Goal: Task Accomplishment & Management: Manage account settings

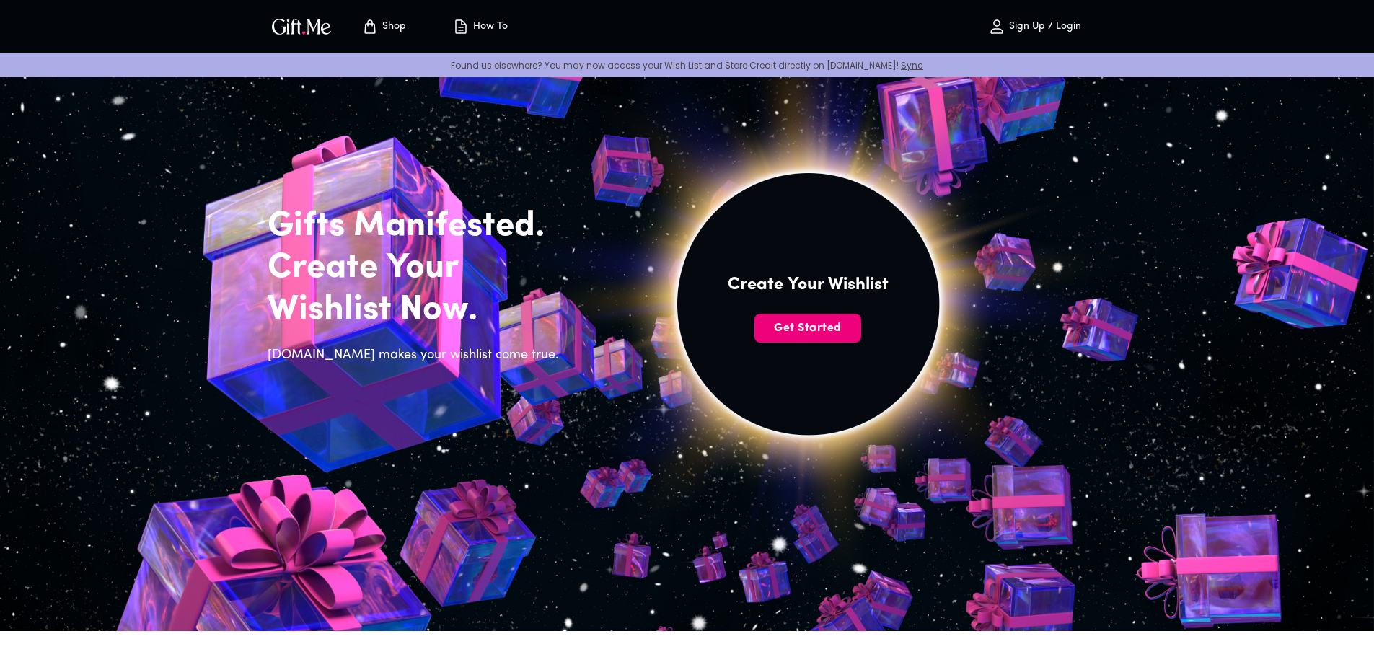
click at [805, 327] on span "Get Started" at bounding box center [808, 328] width 107 height 16
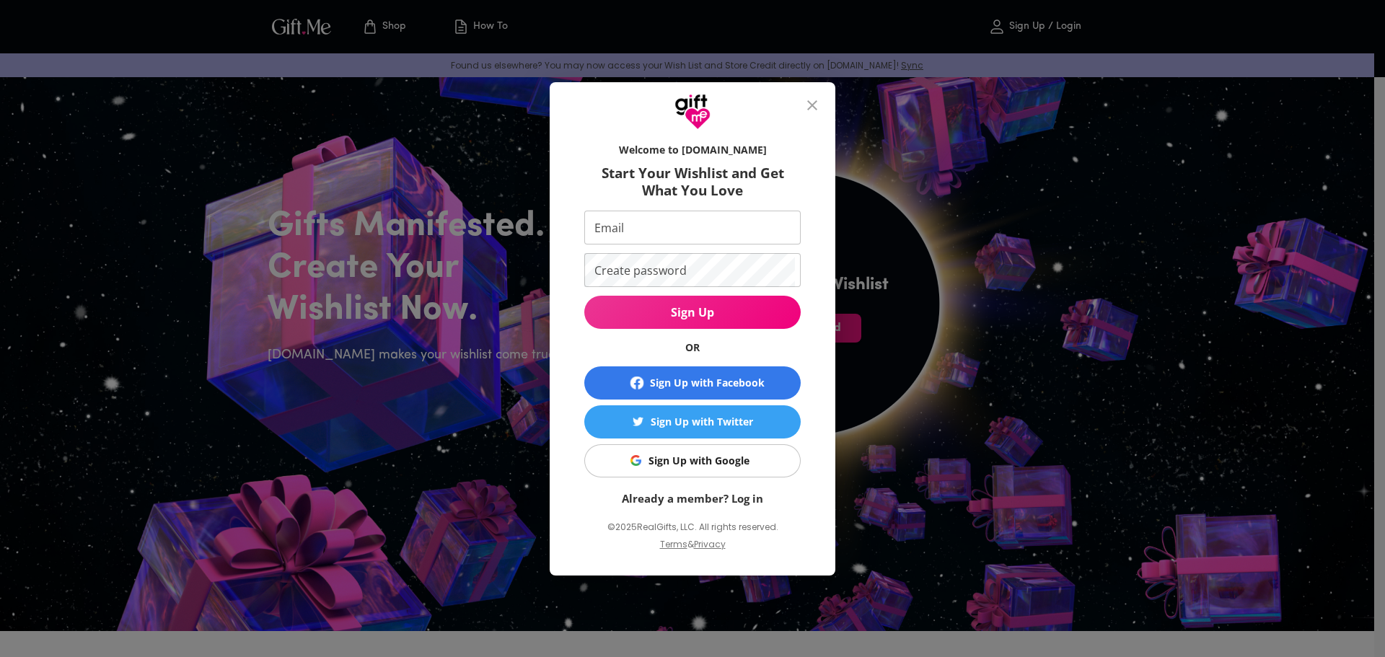
click at [767, 450] on button "Sign Up with Google" at bounding box center [692, 460] width 216 height 33
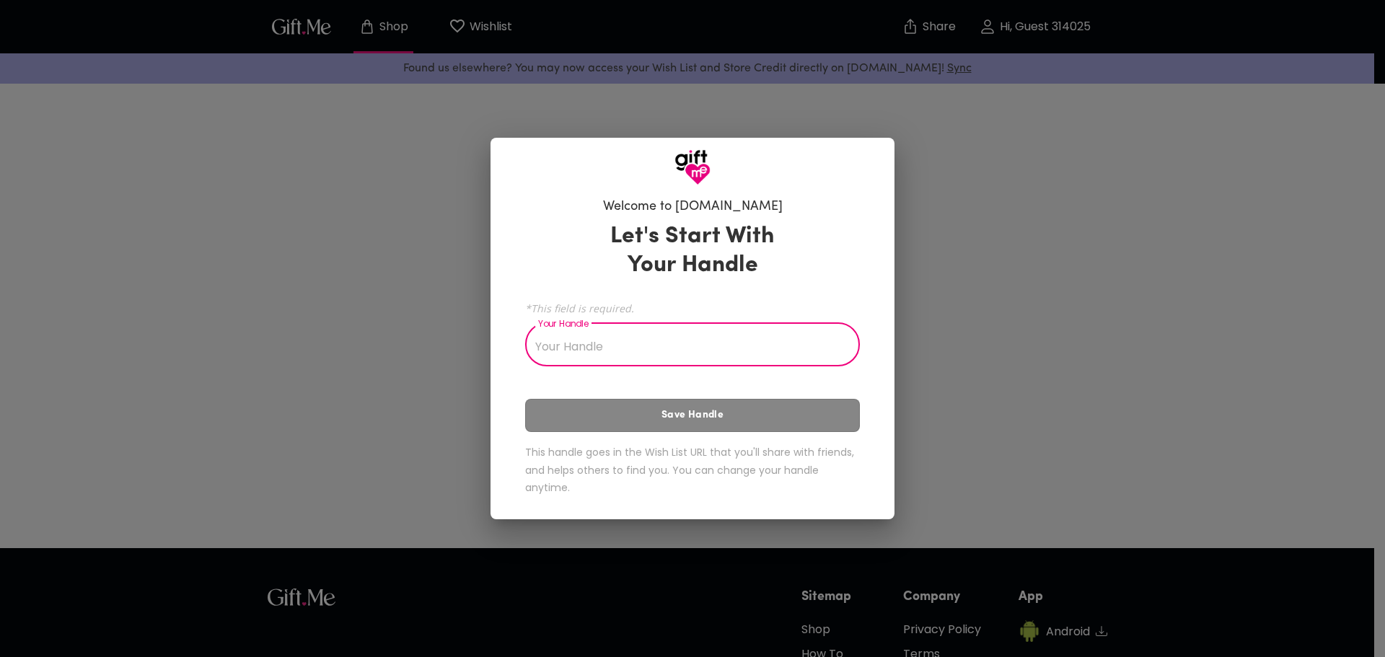
click at [832, 357] on input "Your Handle" at bounding box center [684, 346] width 319 height 40
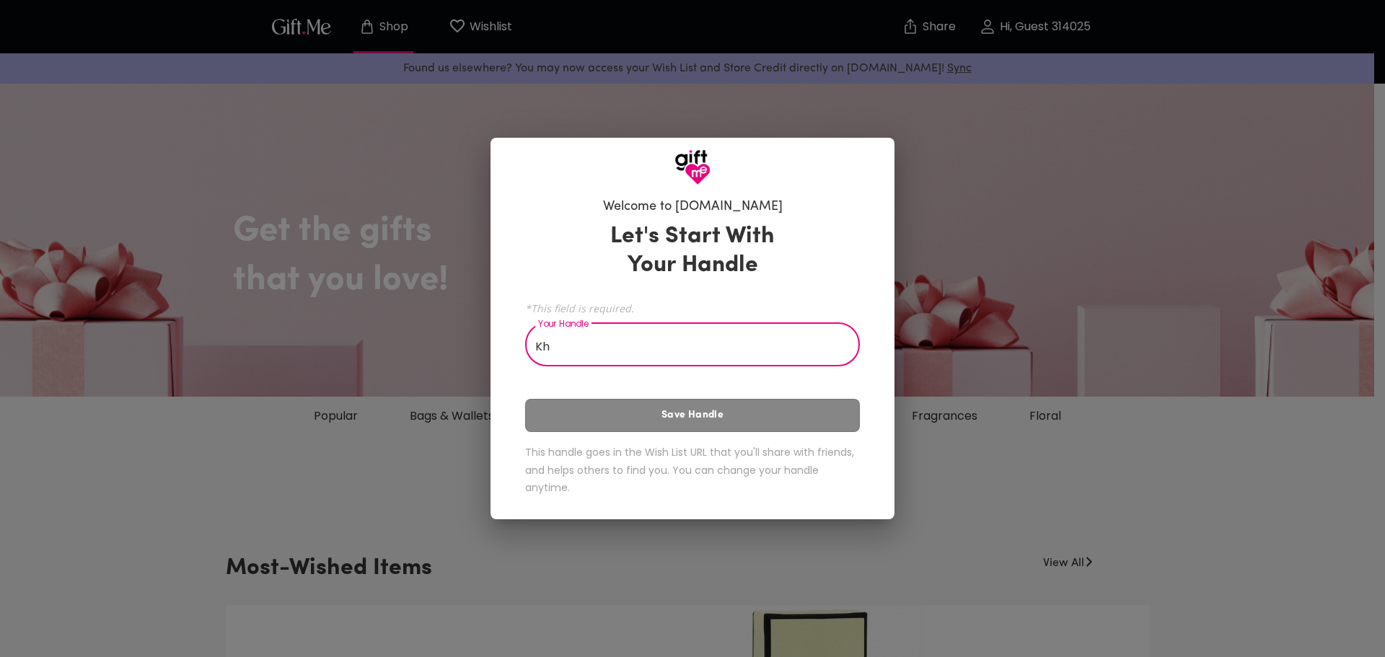
type input "K"
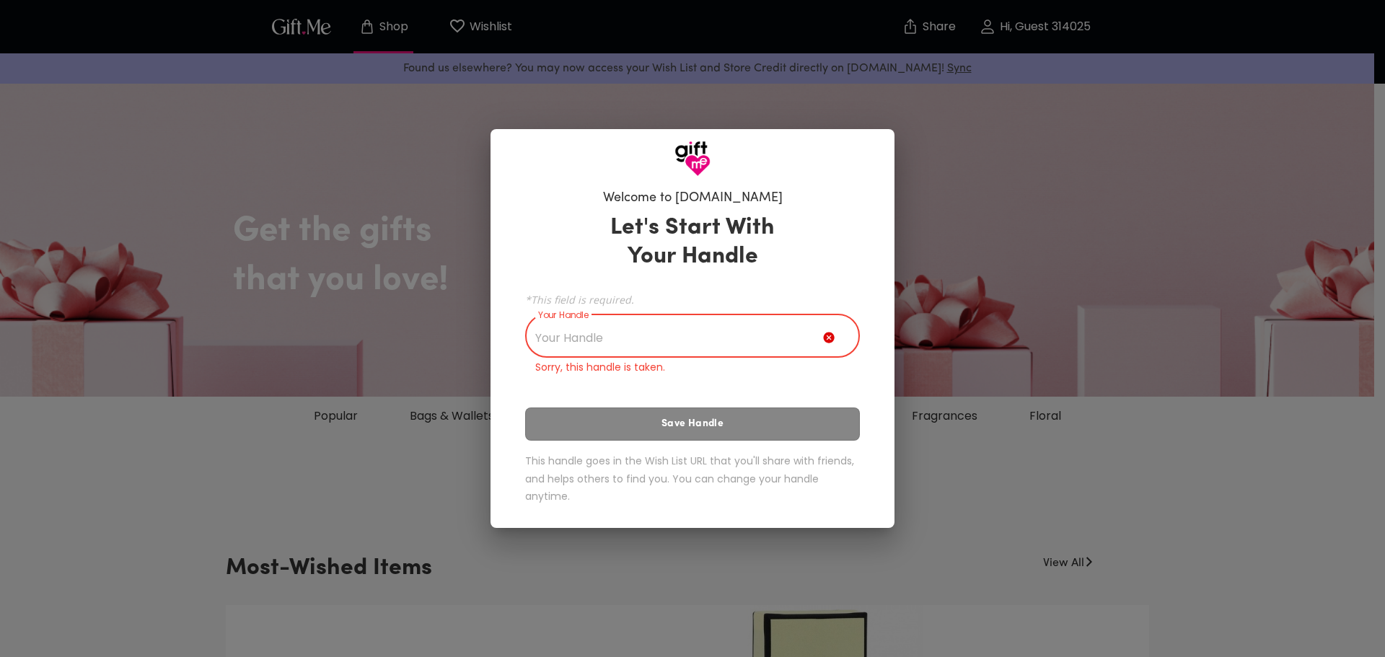
type input "k"
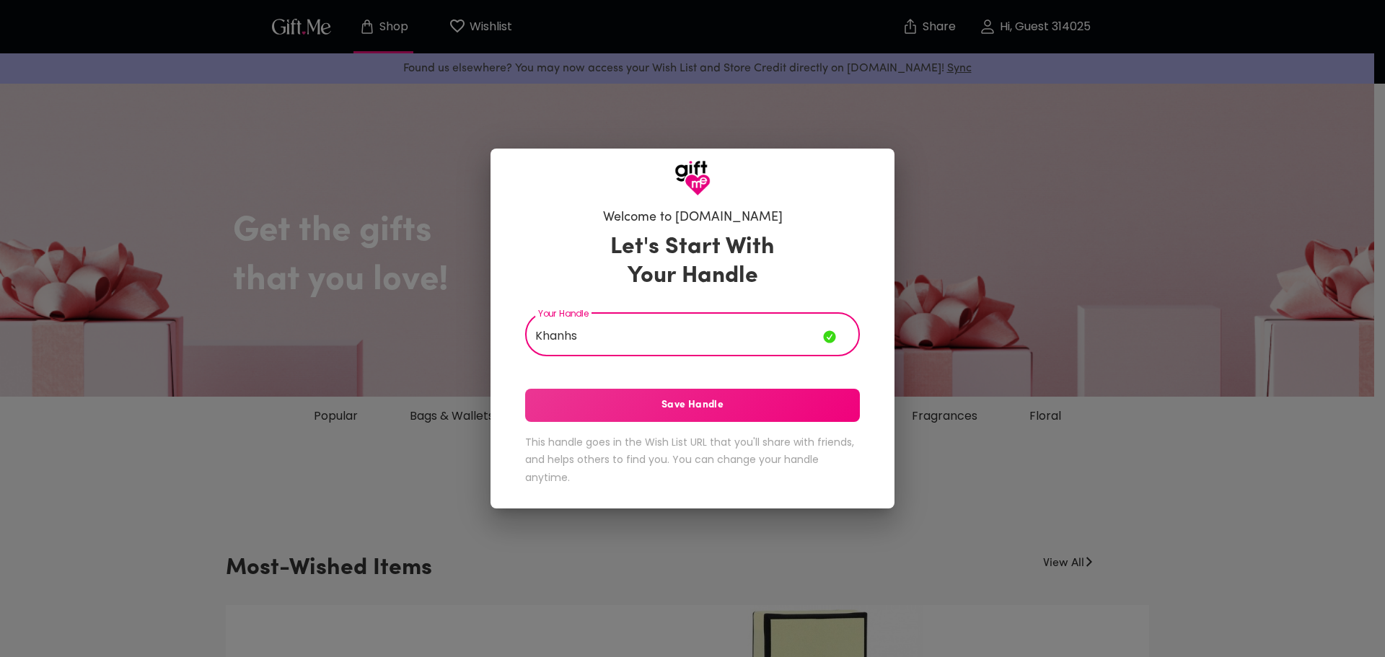
type input "Khanhs"
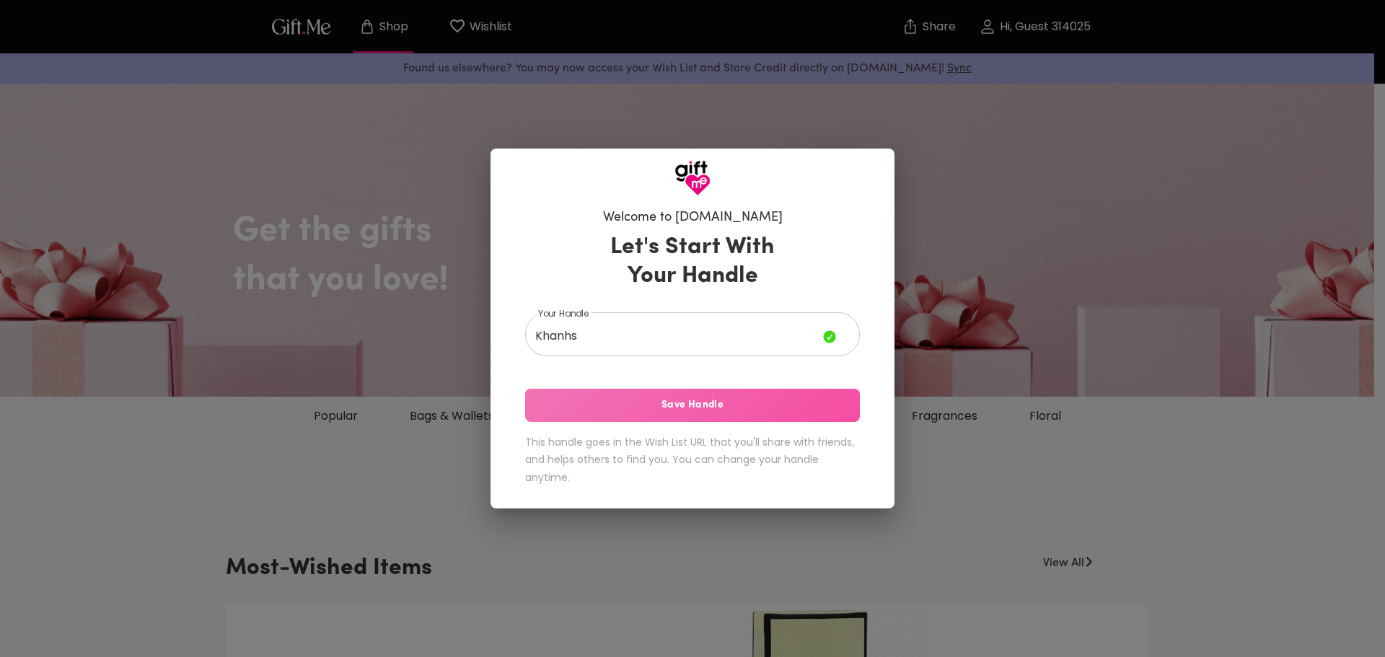
click at [780, 403] on span "Save Handle" at bounding box center [692, 405] width 335 height 16
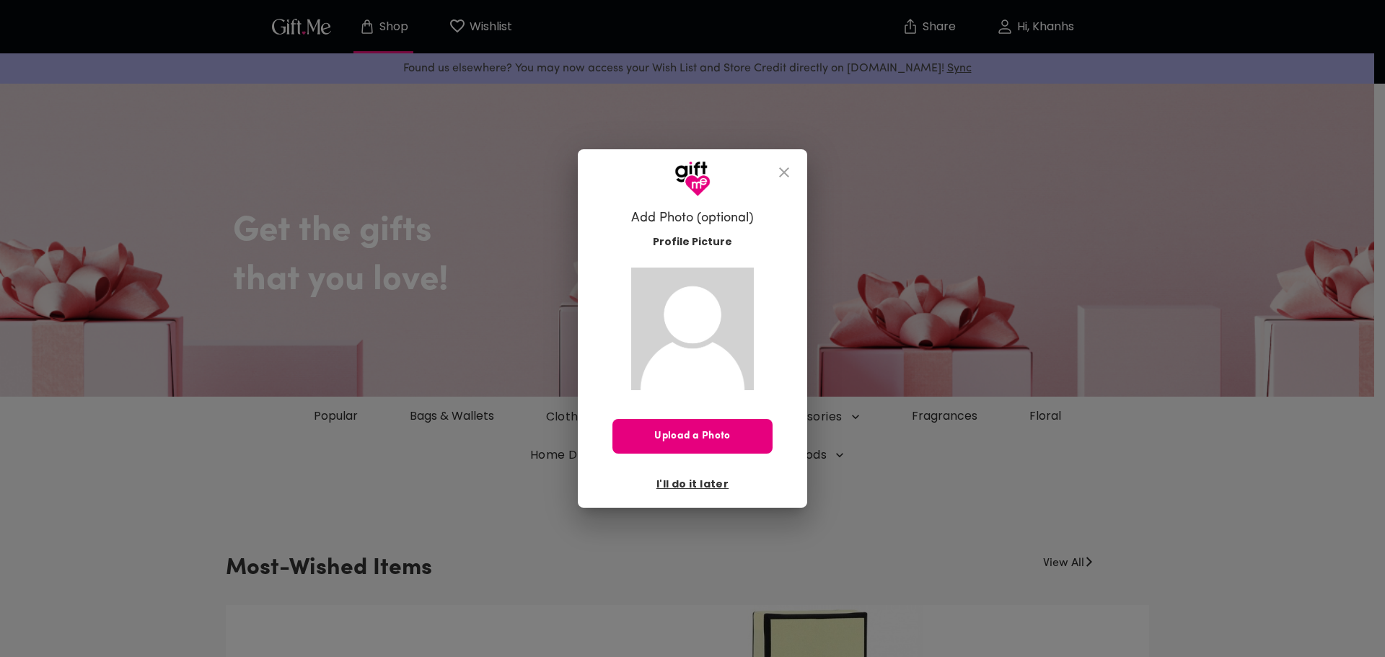
click at [787, 182] on button "close" at bounding box center [784, 172] width 35 height 35
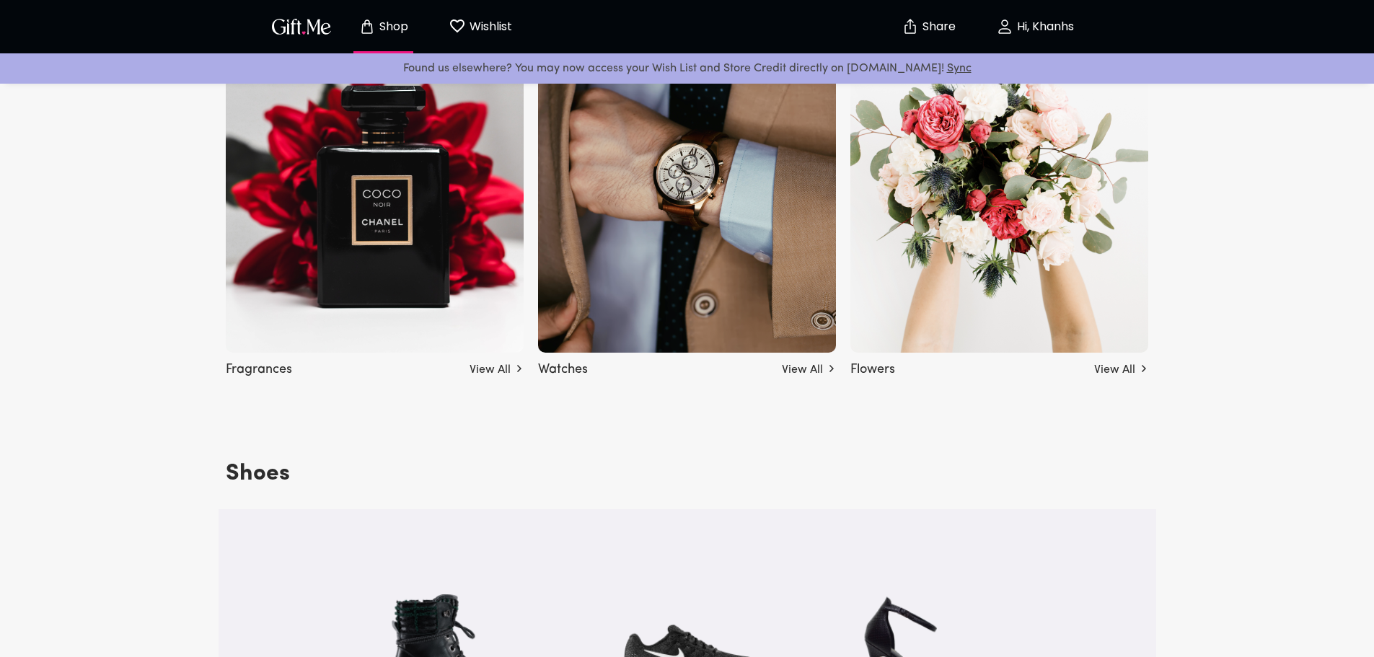
scroll to position [1803, 0]
